Goal: Check status: Check status

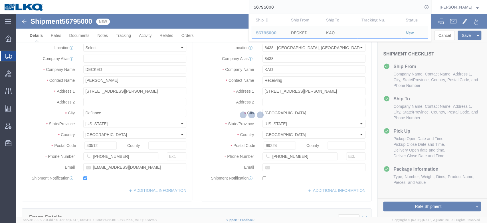
select select "30553"
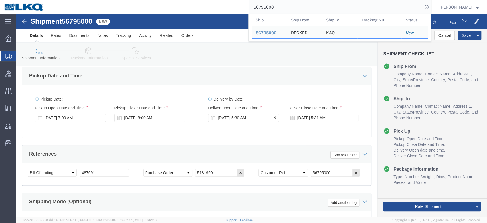
scroll to position [182, 0]
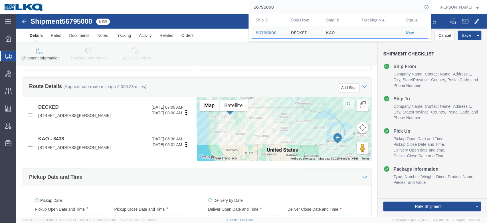
click at [290, 9] on input "56795000" at bounding box center [335, 7] width 173 height 14
paste input "82006"
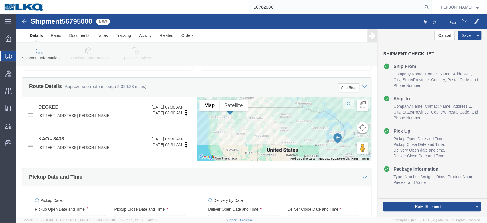
type input "56782006"
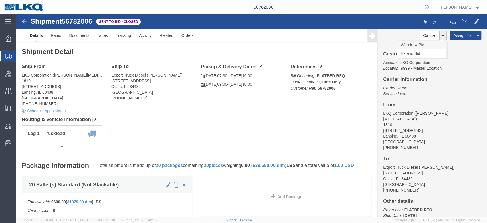
click link "Withdraw Bid"
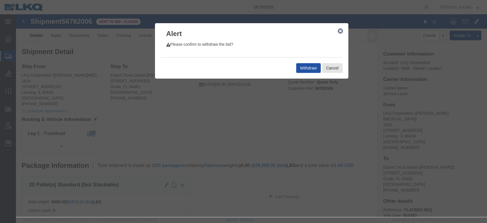
click button "Withdraw"
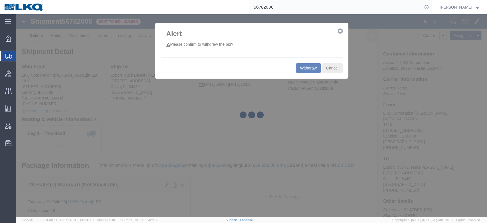
select select "27660"
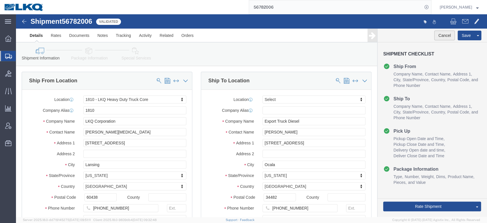
click button "Cancel"
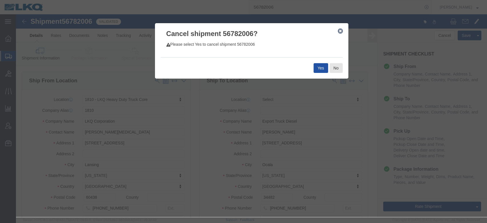
click button "Yes"
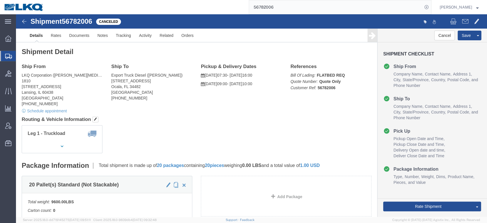
click at [273, 2] on input "56782006" at bounding box center [335, 7] width 173 height 14
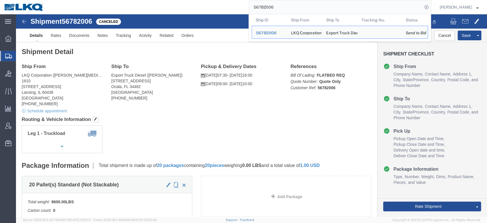
click at [273, 2] on input "56782006" at bounding box center [335, 7] width 173 height 14
paste input "9474"
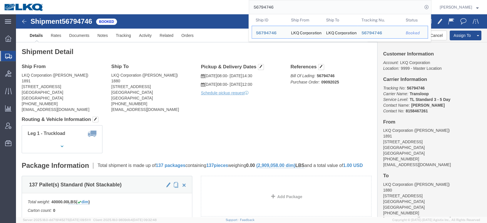
click at [277, 10] on input "56794746" at bounding box center [335, 7] width 173 height 14
paste input "77147"
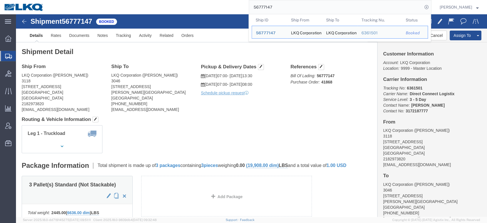
click at [284, 3] on input "56777147" at bounding box center [335, 7] width 173 height 14
paste input "21270"
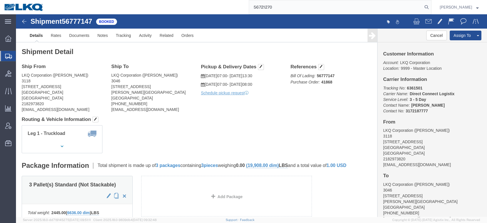
type input "56721270"
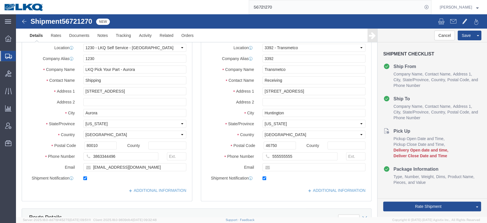
select select "28704"
select select "28018"
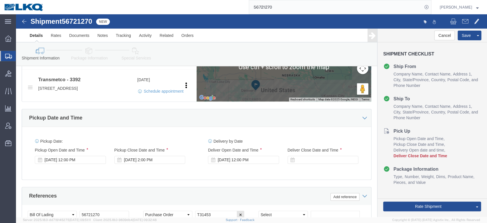
scroll to position [278, 0]
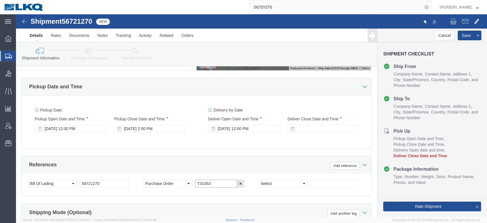
click input "T31453"
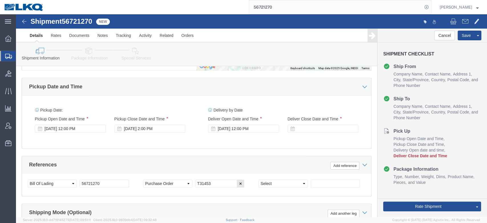
click at [277, 12] on input "56721270" at bounding box center [335, 7] width 173 height 14
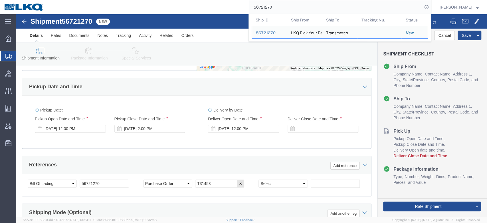
click at [277, 12] on input "56721270" at bounding box center [335, 7] width 173 height 14
type input "v"
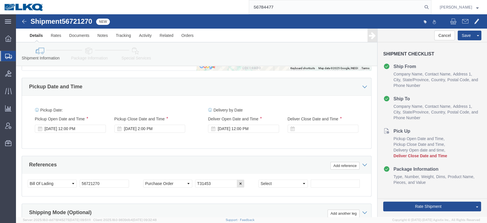
type input "56784477"
